Goal: Transaction & Acquisition: Purchase product/service

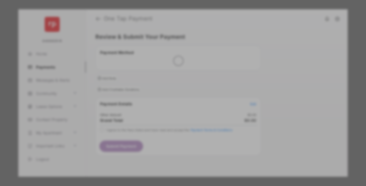
click at [173, 84] on div "Other Amount" at bounding box center [173, 88] width 85 height 9
type input "**"
click at [165, 132] on button "Save" at bounding box center [165, 138] width 26 height 13
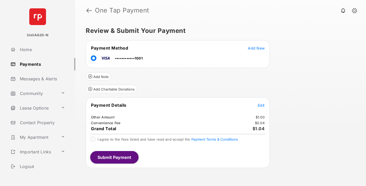
click at [114, 157] on button "Submit Payment" at bounding box center [114, 157] width 48 height 13
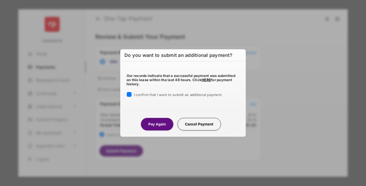
click at [157, 124] on button "Pay Again" at bounding box center [157, 124] width 32 height 13
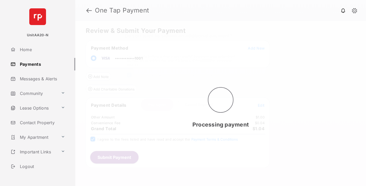
click at [41, 64] on link "Payments" at bounding box center [41, 64] width 67 height 13
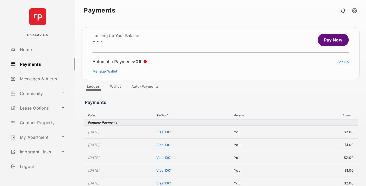
click at [331, 40] on link "Pay Now" at bounding box center [333, 40] width 31 height 13
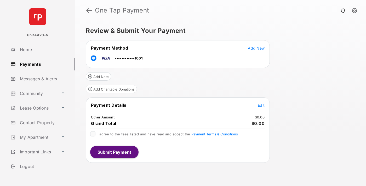
click at [261, 105] on span "Edit" at bounding box center [261, 105] width 7 height 4
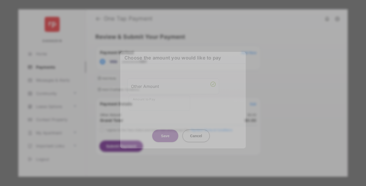
click at [173, 86] on div "Other Amount" at bounding box center [173, 86] width 85 height 9
type input "**"
click at [165, 131] on button "Save" at bounding box center [165, 136] width 26 height 13
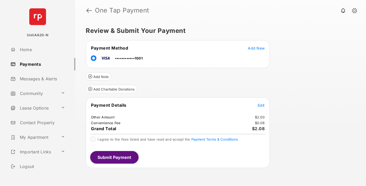
click at [114, 157] on button "Submit Payment" at bounding box center [114, 157] width 48 height 13
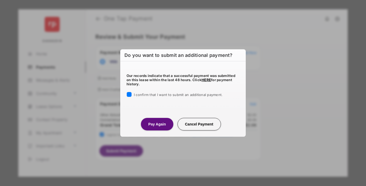
click at [157, 124] on button "Pay Again" at bounding box center [157, 124] width 32 height 13
